Goal: Task Accomplishment & Management: Manage account settings

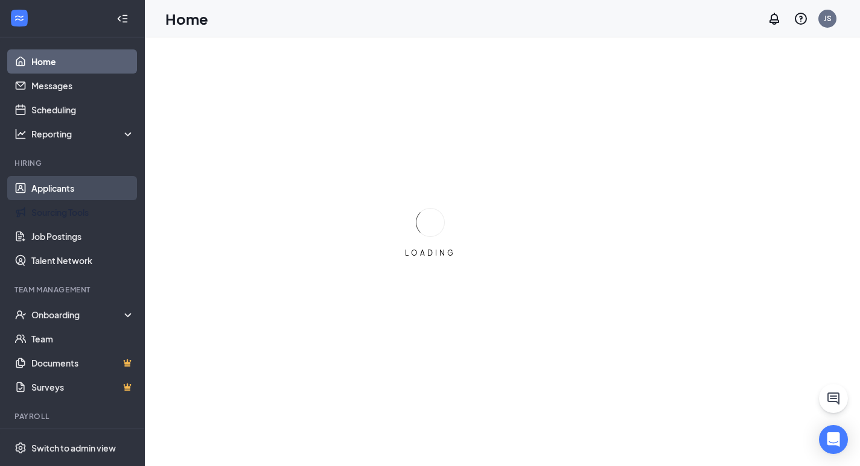
click at [79, 200] on link "Applicants" at bounding box center [82, 188] width 103 height 24
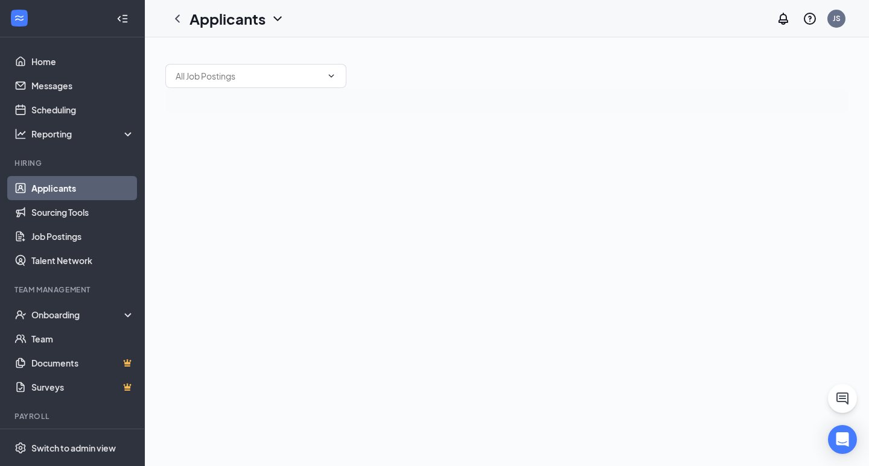
click at [78, 193] on link "Applicants" at bounding box center [82, 188] width 103 height 24
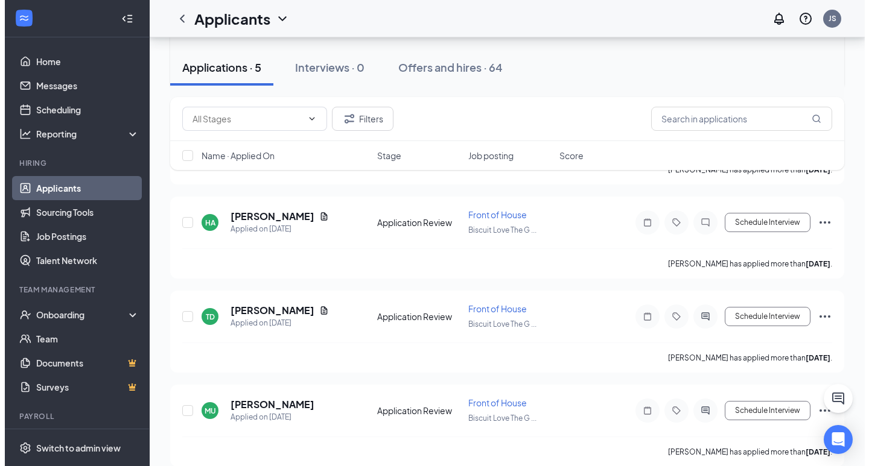
scroll to position [240, 0]
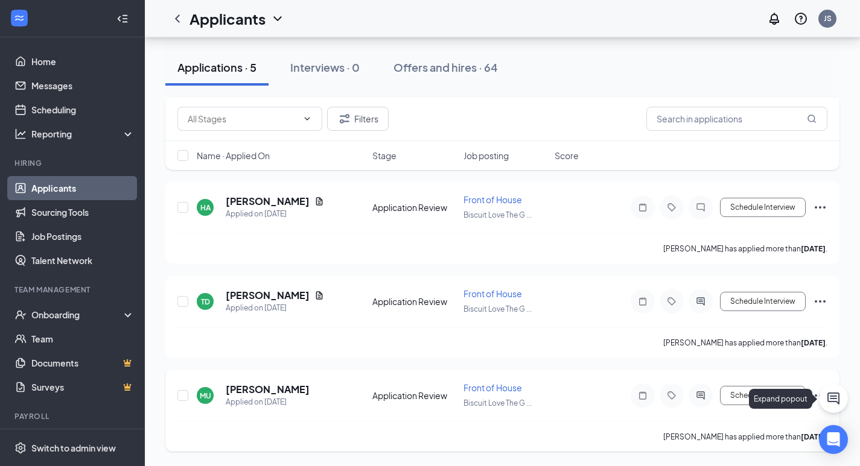
click at [815, 406] on div "Expand popout" at bounding box center [783, 399] width 68 height 20
click at [522, 403] on span "Biscuit Love The G ..." at bounding box center [497, 403] width 68 height 9
click at [275, 385] on h5 "[PERSON_NAME]" at bounding box center [268, 389] width 84 height 13
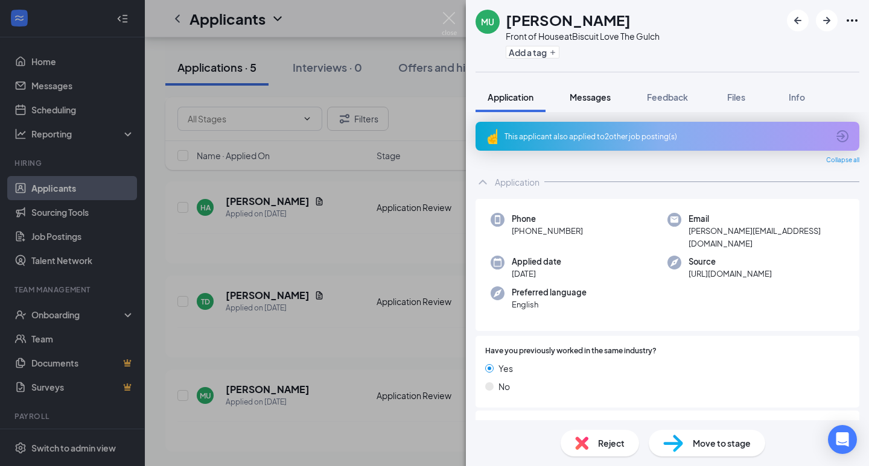
click at [603, 100] on span "Messages" at bounding box center [590, 97] width 41 height 11
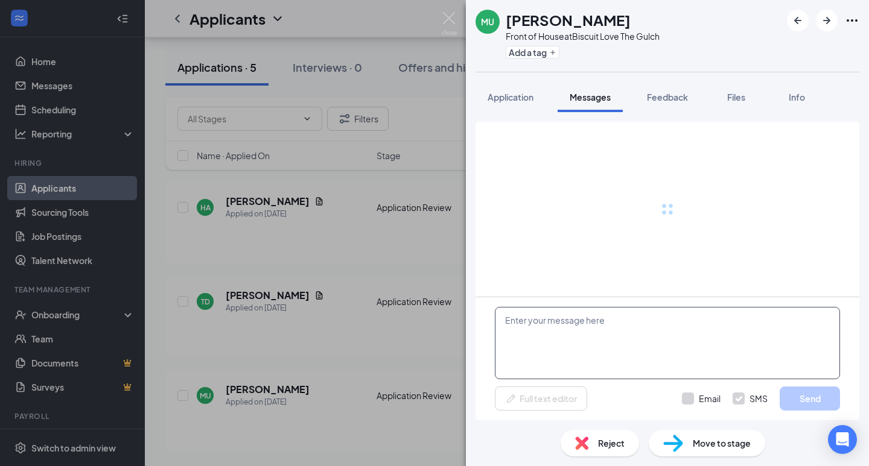
scroll to position [578, 0]
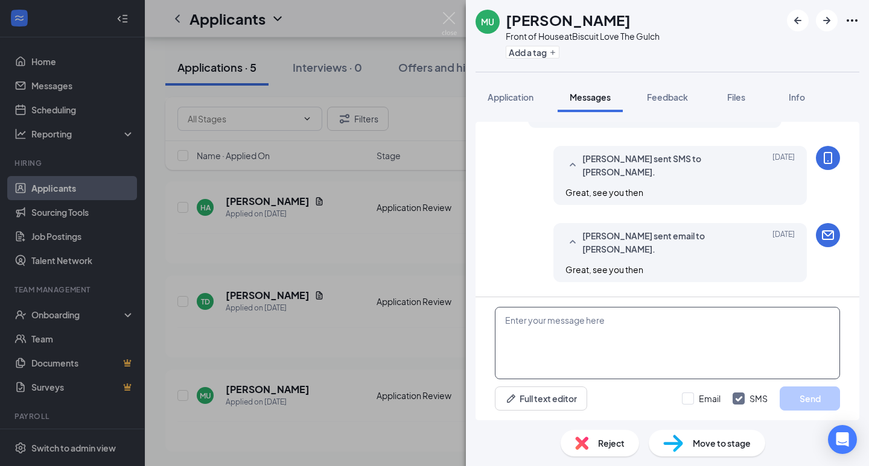
click at [585, 326] on textarea at bounding box center [667, 343] width 345 height 72
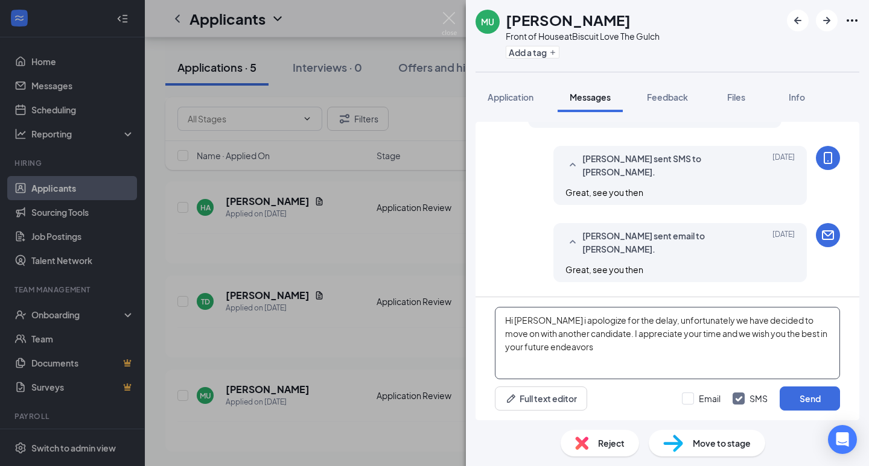
click at [578, 316] on textarea "Hi [PERSON_NAME] i apologize for the delay, unfortunately we have decided to mo…" at bounding box center [667, 343] width 345 height 72
click at [613, 352] on textarea "Hi [PERSON_NAME] i apologize for the delay, unfortunately we have decided to mo…" at bounding box center [667, 343] width 345 height 72
click at [505, 357] on textarea "Hi [PERSON_NAME] i apologize for the delay, unfortunately we have decided to mo…" at bounding box center [667, 343] width 345 height 72
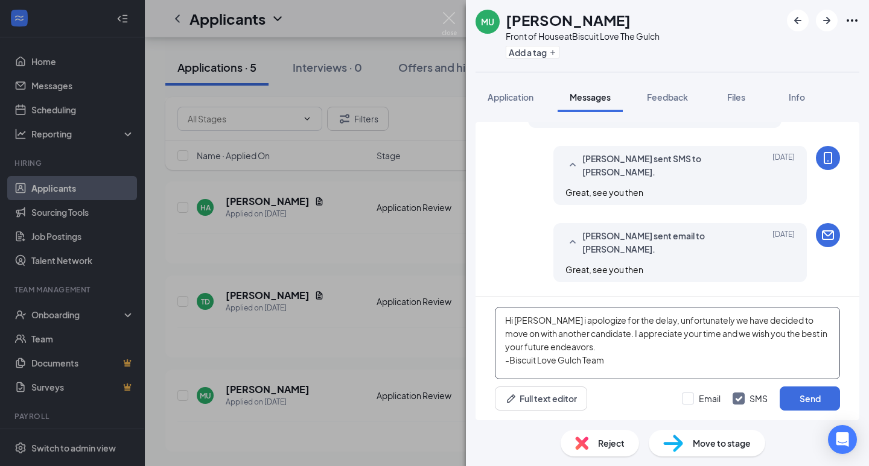
drag, startPoint x: 498, startPoint y: 319, endPoint x: 594, endPoint y: 388, distance: 118.1
click at [592, 388] on div "Hi [PERSON_NAME] i apologize for the delay, unfortunately we have decided to mo…" at bounding box center [668, 359] width 384 height 123
click at [623, 355] on textarea "Hi [PERSON_NAME] i apologize for the delay, unfortunately we have decided to mo…" at bounding box center [667, 343] width 345 height 72
drag, startPoint x: 623, startPoint y: 355, endPoint x: 500, endPoint y: 302, distance: 133.8
click at [500, 302] on div "Hi [PERSON_NAME] i apologize for the delay, unfortunately we have decided to mo…" at bounding box center [668, 359] width 384 height 123
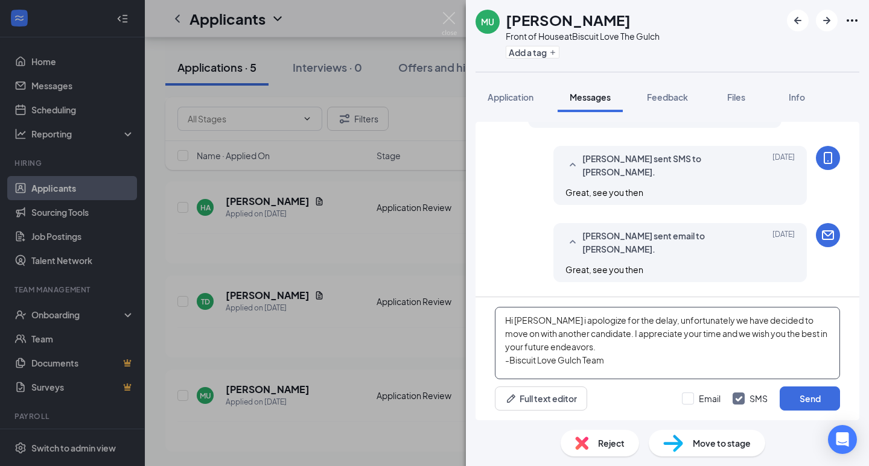
click at [655, 351] on textarea "Hi [PERSON_NAME] i apologize for the delay, unfortunately we have decided to mo…" at bounding box center [667, 343] width 345 height 72
type textarea "Hi [PERSON_NAME] i apologize for the delay, unfortunately we have decided to mo…"
click at [812, 401] on button "Send" at bounding box center [810, 399] width 60 height 24
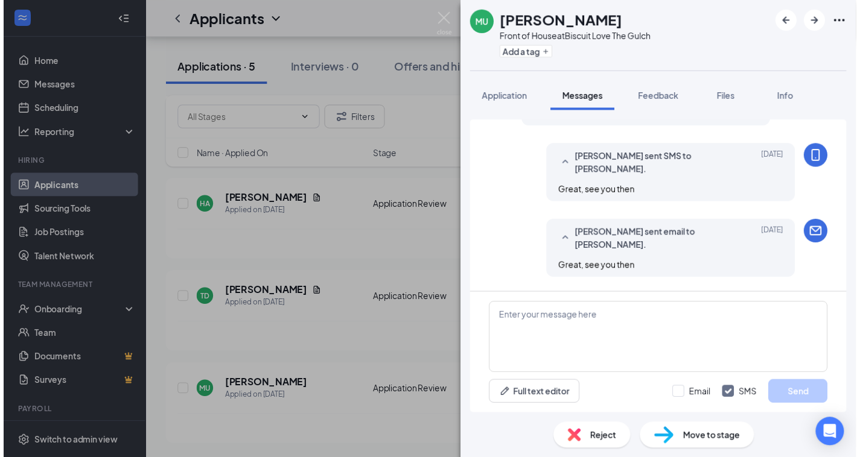
scroll to position [696, 0]
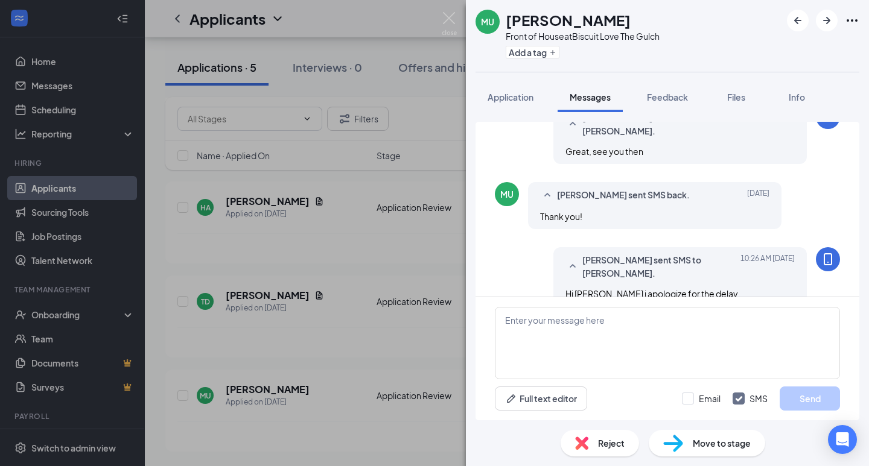
click at [583, 458] on div "Reject Move to stage" at bounding box center [667, 444] width 403 height 46
click at [598, 444] on span "Reject" at bounding box center [611, 443] width 27 height 13
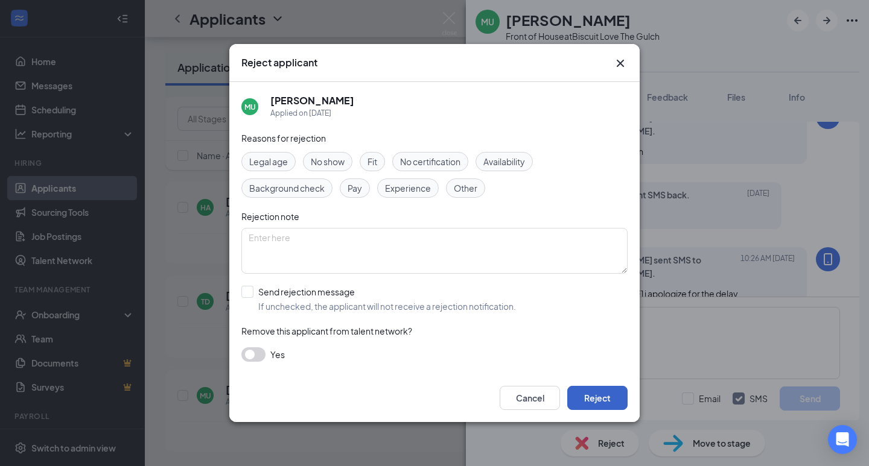
click at [605, 395] on button "Reject" at bounding box center [597, 398] width 60 height 24
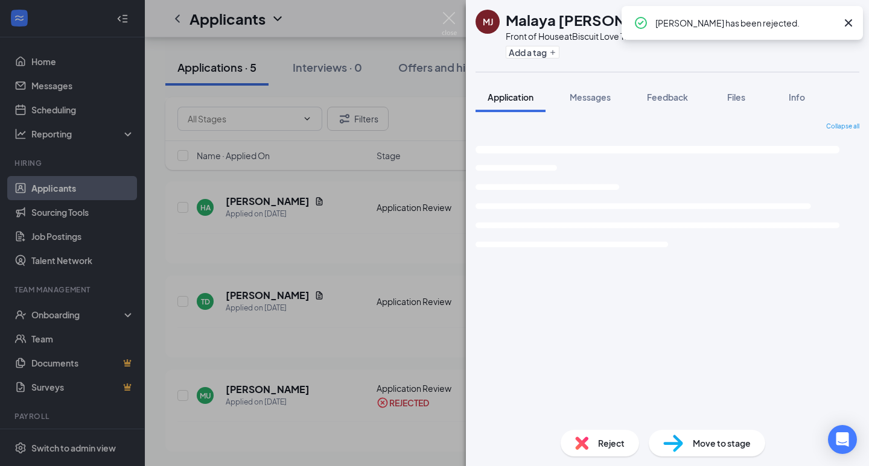
click at [412, 250] on div "MJ Malaya [PERSON_NAME] Front of House at Biscuit Love The Gulch Add a tag Appl…" at bounding box center [434, 233] width 869 height 466
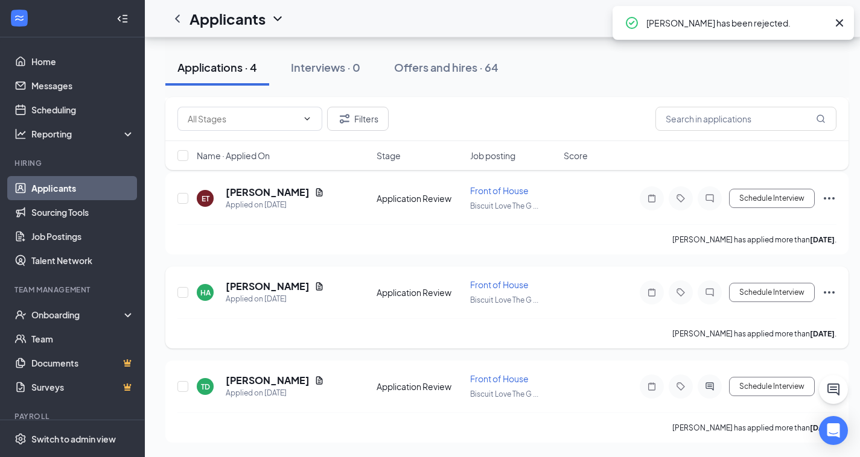
scroll to position [155, 0]
click at [258, 383] on h5 "[PERSON_NAME]" at bounding box center [268, 380] width 84 height 13
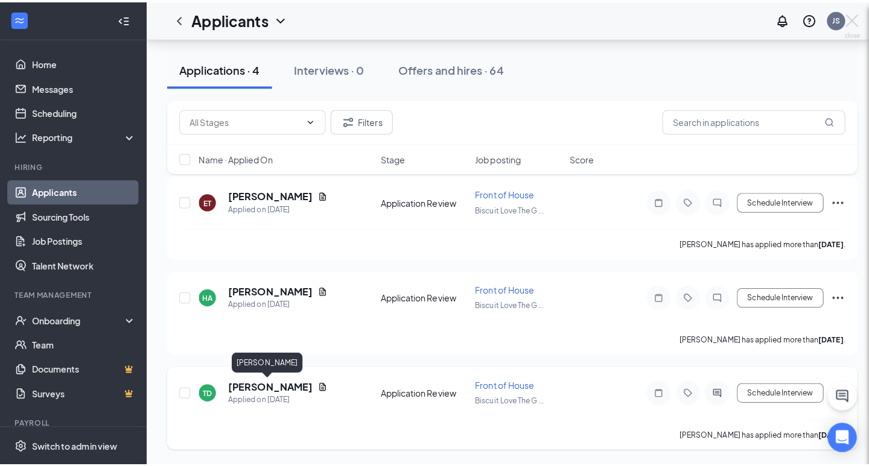
scroll to position [146, 0]
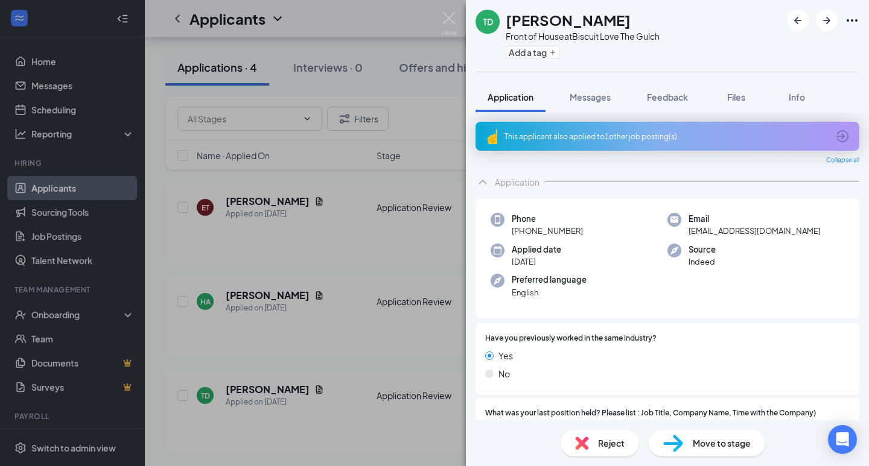
click at [611, 440] on span "Reject" at bounding box center [611, 443] width 27 height 13
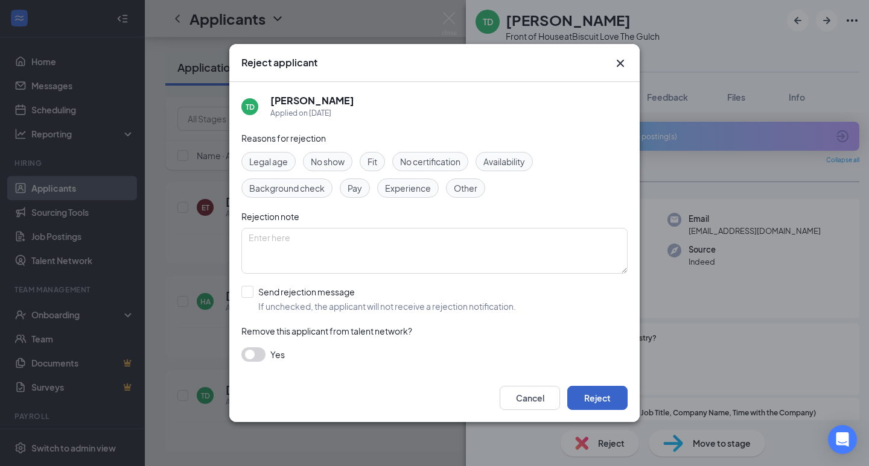
click at [614, 398] on button "Reject" at bounding box center [597, 398] width 60 height 24
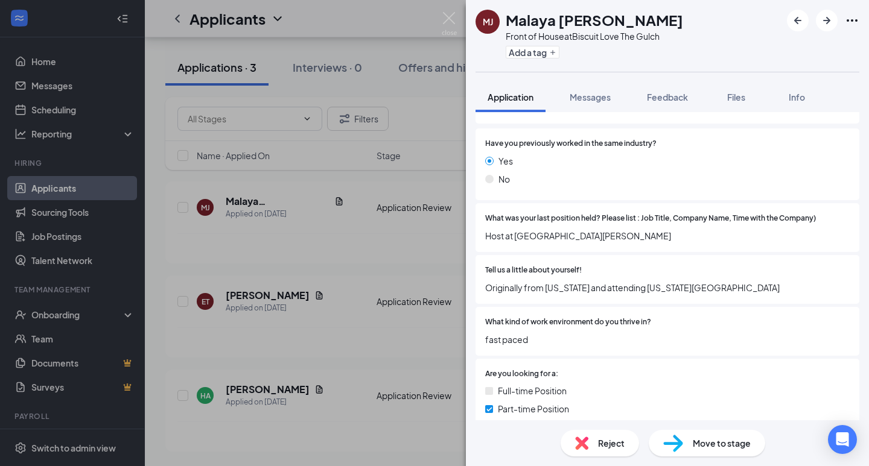
scroll to position [160, 0]
click at [611, 461] on div "Reject Move to stage" at bounding box center [667, 444] width 403 height 46
click at [616, 451] on div "Reject" at bounding box center [600, 443] width 78 height 27
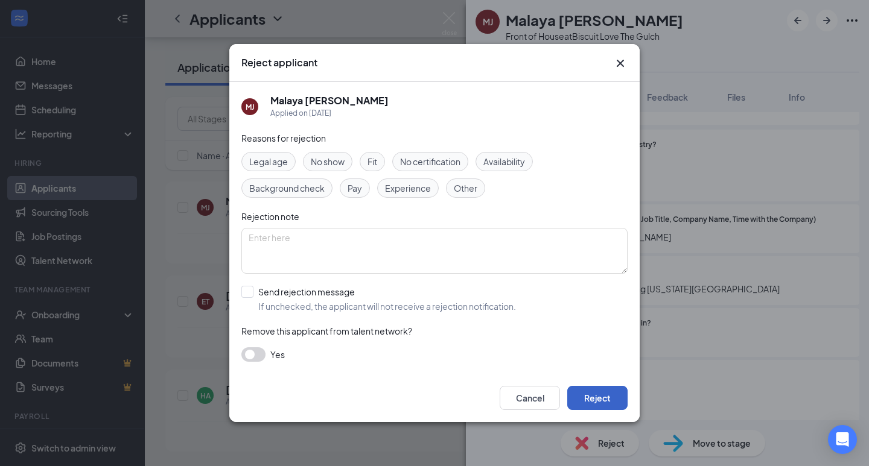
click at [603, 405] on button "Reject" at bounding box center [597, 398] width 60 height 24
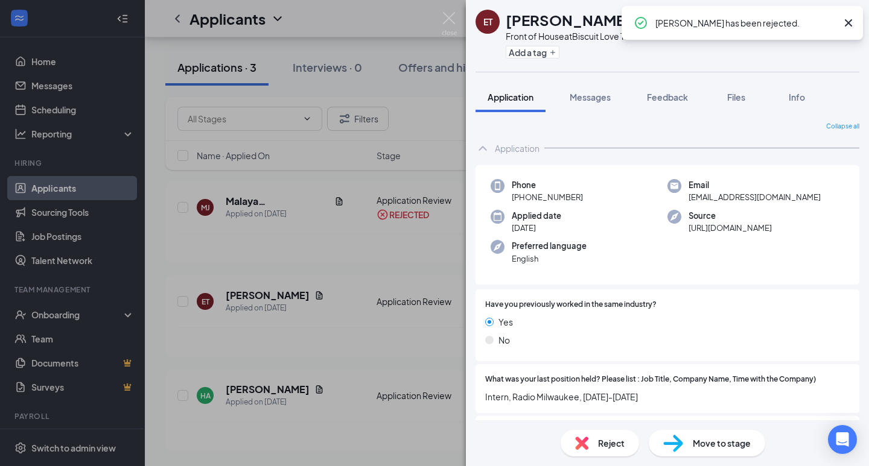
click at [318, 293] on div "ET [PERSON_NAME] Front of House at Biscuit Love The Gulch Add a tag Application…" at bounding box center [434, 233] width 869 height 466
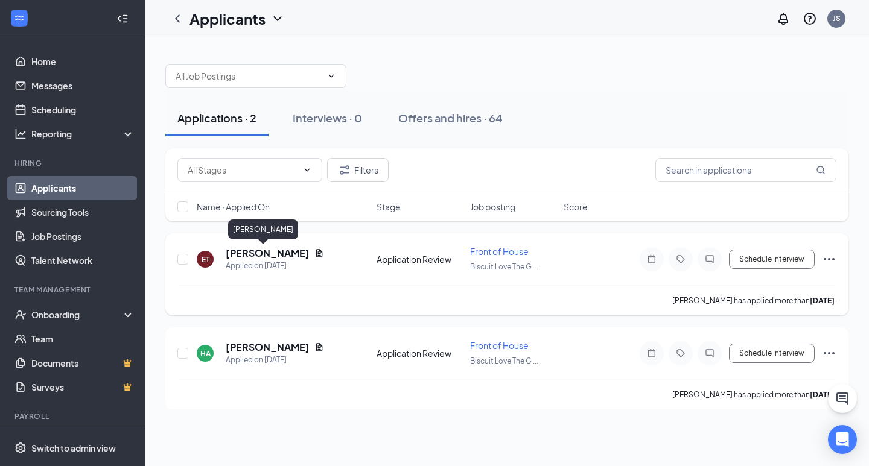
click at [232, 255] on h5 "[PERSON_NAME]" at bounding box center [268, 253] width 84 height 13
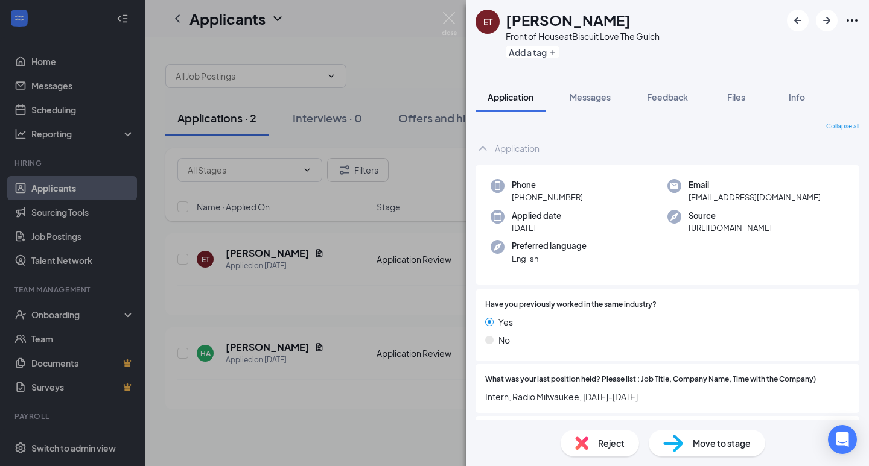
click at [620, 441] on span "Reject" at bounding box center [611, 443] width 27 height 13
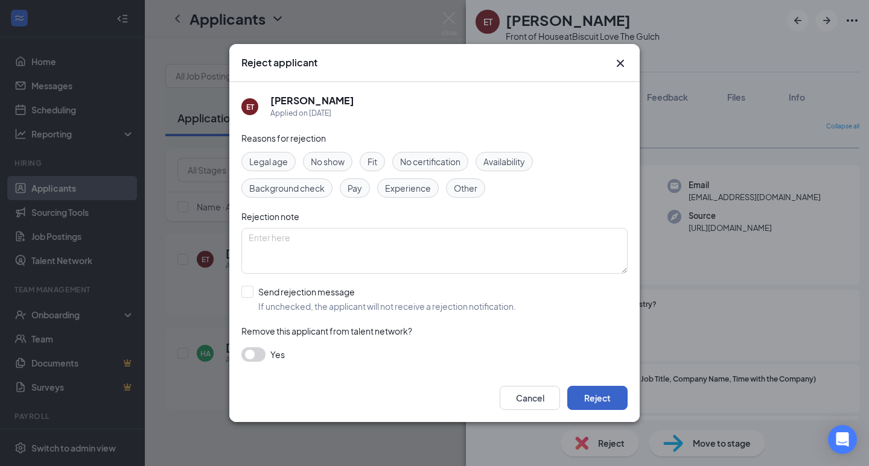
click at [602, 398] on button "Reject" at bounding box center [597, 398] width 60 height 24
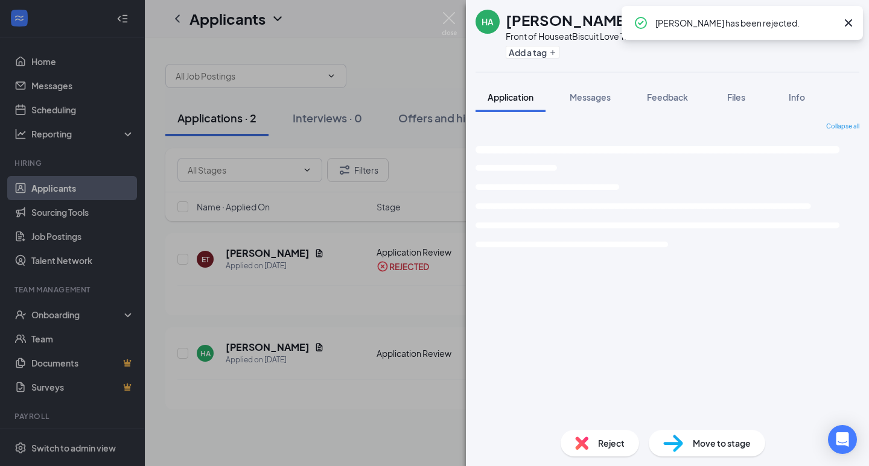
click at [247, 337] on div "HA [PERSON_NAME] Front of House at Biscuit Love The Gulch Add a tag Application…" at bounding box center [434, 233] width 869 height 466
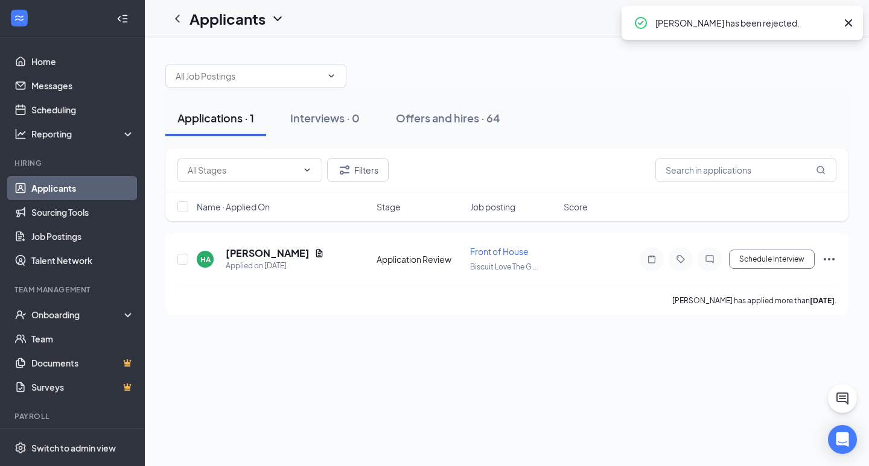
click at [243, 348] on div "Applications · 1 Interviews · 0 Offers and hires · 64 Filters Name · Applied On…" at bounding box center [507, 251] width 724 height 429
click at [232, 249] on h5 "[PERSON_NAME]" at bounding box center [268, 253] width 84 height 13
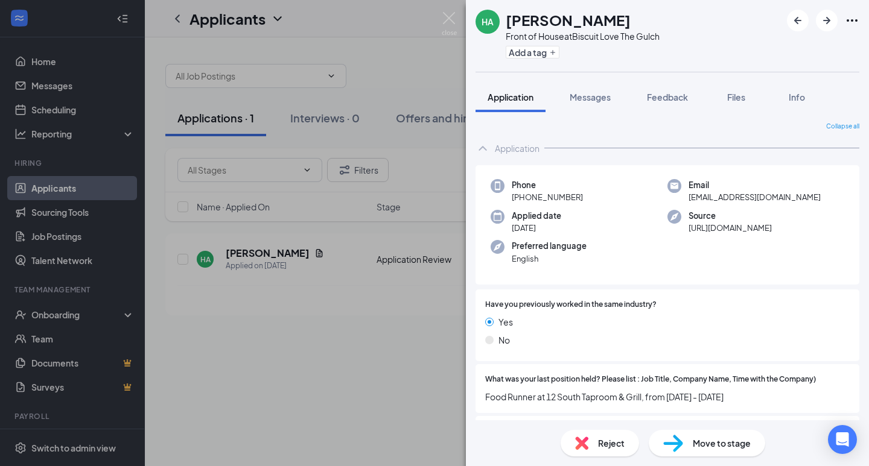
click at [592, 444] on div "Reject" at bounding box center [600, 443] width 78 height 27
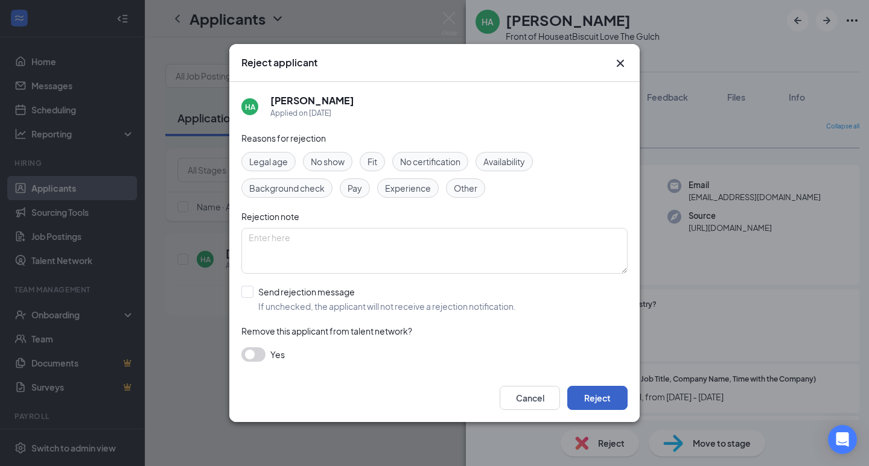
click at [605, 404] on button "Reject" at bounding box center [597, 398] width 60 height 24
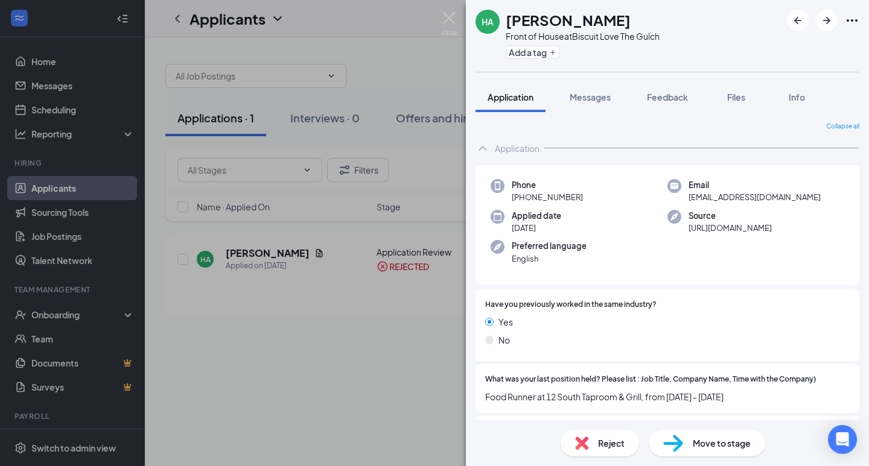
click at [261, 294] on div "HA [PERSON_NAME] Front of House at Biscuit Love The Gulch Add a tag Application…" at bounding box center [434, 233] width 869 height 466
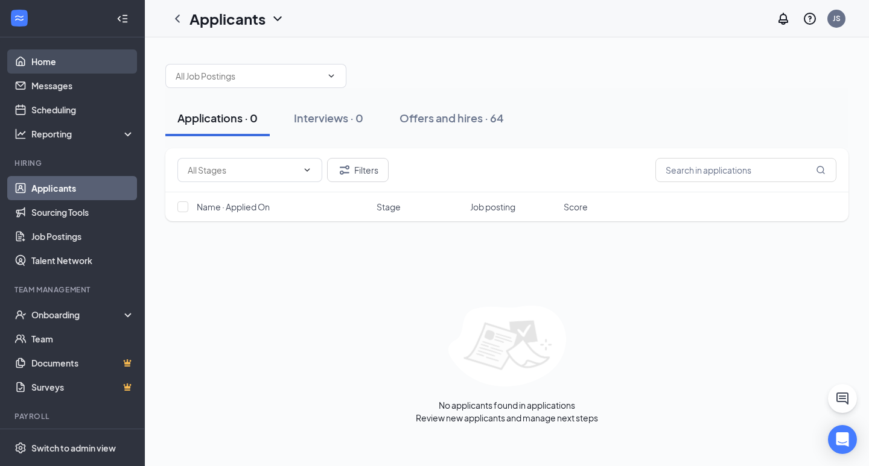
click at [43, 55] on link "Home" at bounding box center [82, 61] width 103 height 24
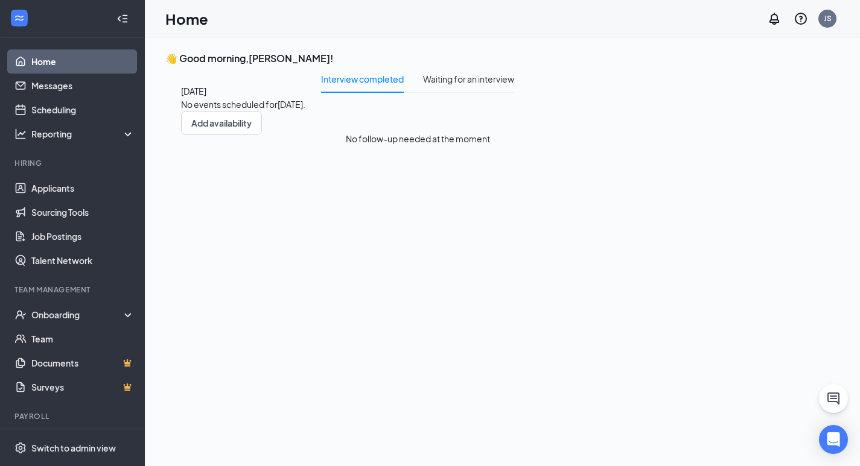
scroll to position [25, 0]
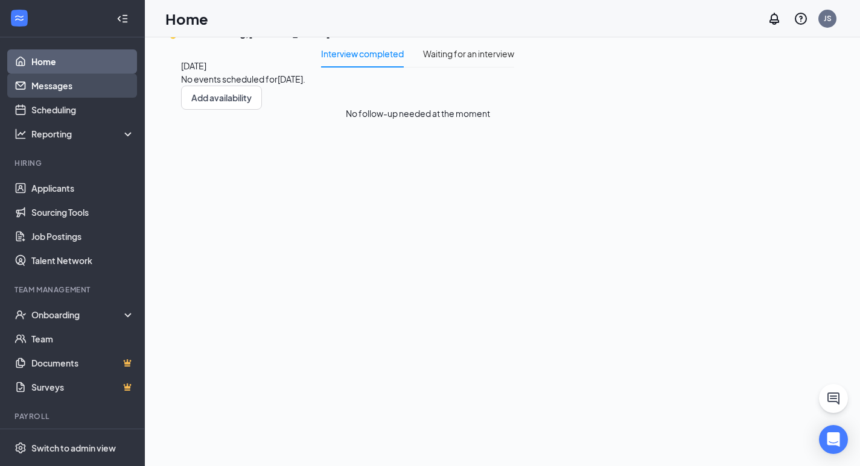
click at [78, 81] on link "Messages" at bounding box center [82, 86] width 103 height 24
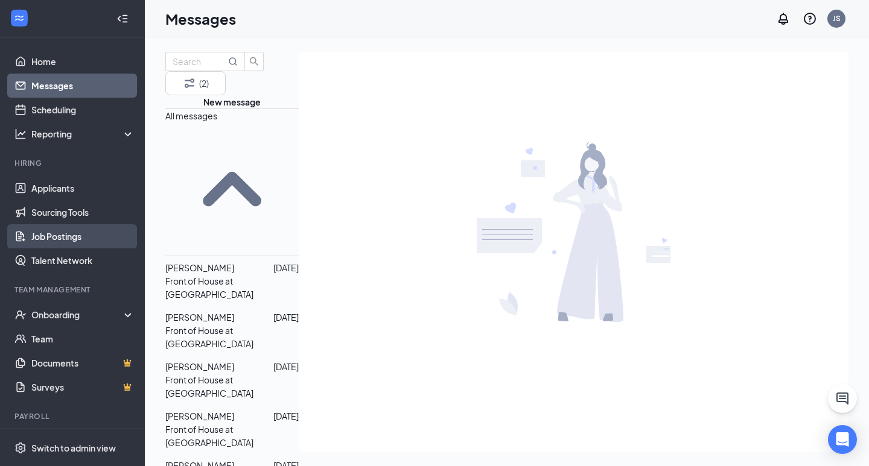
click at [65, 239] on link "Job Postings" at bounding box center [82, 236] width 103 height 24
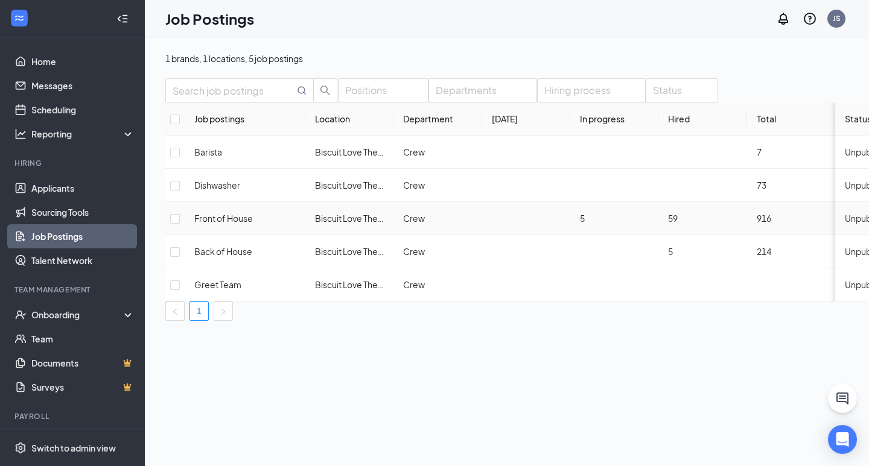
click at [845, 224] on span "Unpublished" at bounding box center [870, 218] width 50 height 11
click at [570, 235] on td at bounding box center [526, 218] width 88 height 33
click at [374, 224] on span "Biscuit Love The Gulch" at bounding box center [359, 218] width 88 height 11
click at [570, 229] on td at bounding box center [526, 218] width 88 height 33
click at [31, 70] on link "Home" at bounding box center [82, 61] width 103 height 24
